Goal: Transaction & Acquisition: Purchase product/service

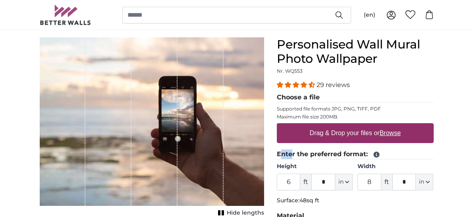
drag, startPoint x: 292, startPoint y: 155, endPoint x: 281, endPoint y: 155, distance: 10.7
click at [281, 155] on legend "Enter the preferred format:" at bounding box center [355, 154] width 157 height 10
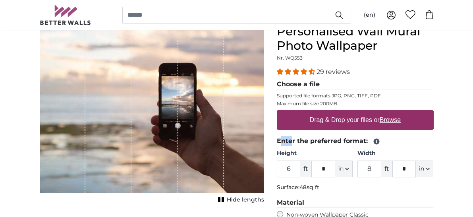
scroll to position [83, 0]
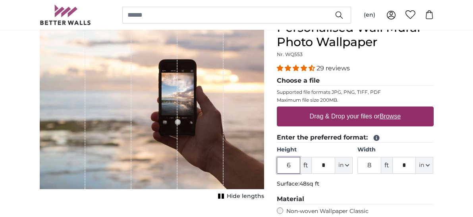
click at [294, 169] on input "6" at bounding box center [289, 165] width 24 height 17
drag, startPoint x: 284, startPoint y: 170, endPoint x: 277, endPoint y: 170, distance: 7.6
click at [277, 170] on input "6" at bounding box center [289, 165] width 24 height 17
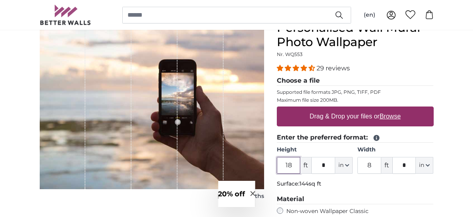
type input "18"
click at [373, 165] on input "8" at bounding box center [370, 165] width 24 height 17
type input "9"
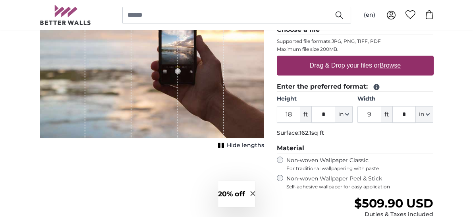
scroll to position [142, 0]
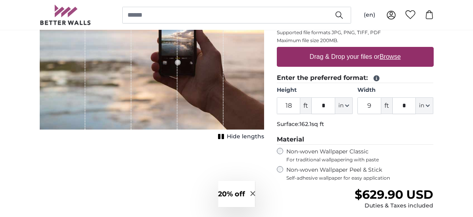
click at [398, 58] on u "Browse" at bounding box center [390, 56] width 21 height 7
click at [398, 49] on input "Drag & Drop your files or Browse" at bounding box center [355, 48] width 157 height 2
type input "**********"
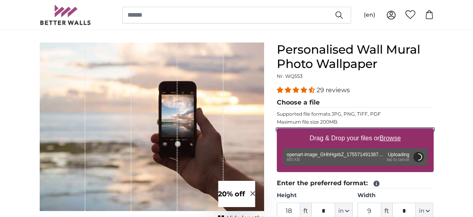
scroll to position [57, 0]
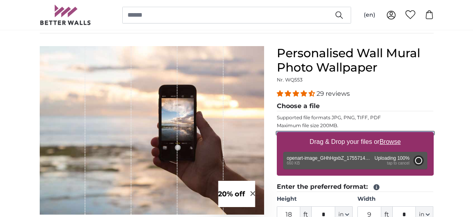
type input "2"
type input "*"
type input "2"
type input "*"
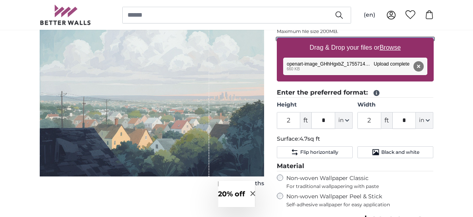
scroll to position [152, 0]
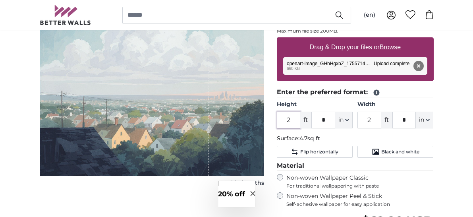
click at [291, 122] on input "2" at bounding box center [289, 120] width 24 height 17
drag, startPoint x: 295, startPoint y: 120, endPoint x: 270, endPoint y: 118, distance: 25.1
click at [271, 118] on div "Personalised Wall Mural Photo Wallpaper Nr. WQ553 29 reviews Choose a file Supp…" at bounding box center [356, 148] width 170 height 392
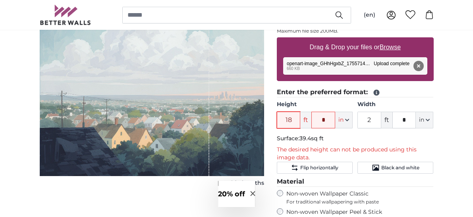
type input "18"
click at [324, 118] on input "*" at bounding box center [324, 120] width 24 height 17
drag, startPoint x: 330, startPoint y: 117, endPoint x: 307, endPoint y: 116, distance: 23.1
click at [307, 116] on div "18 ft * in Centimeter (cm) Inches (inch) Feet (ft. in.)" at bounding box center [315, 120] width 76 height 17
type input "*"
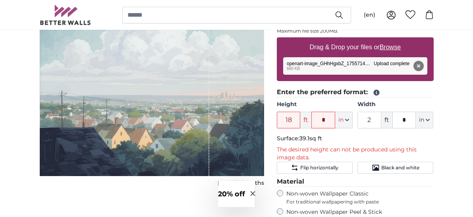
click at [390, 121] on span "ft" at bounding box center [387, 120] width 11 height 17
click at [385, 118] on span "ft" at bounding box center [387, 120] width 11 height 17
